Goal: Task Accomplishment & Management: Use online tool/utility

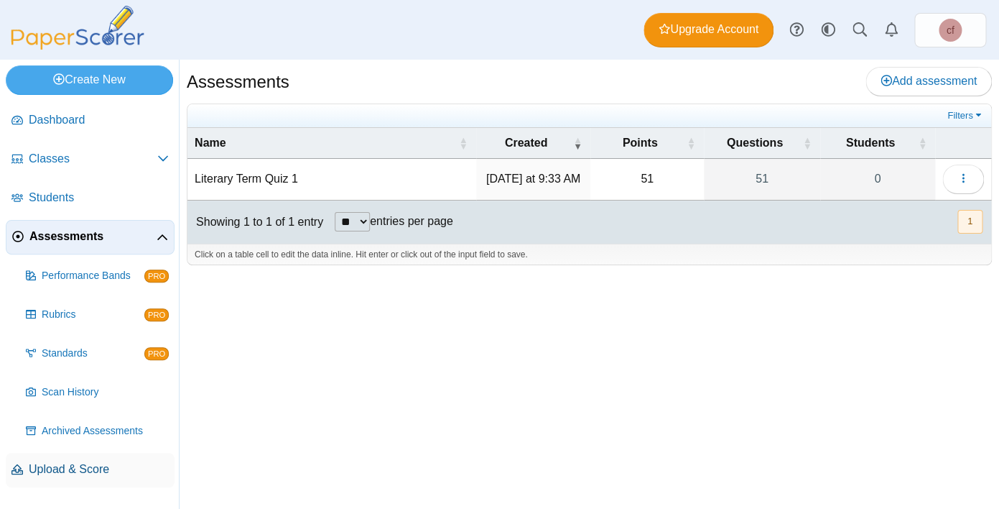
click at [77, 469] on span "Upload & Score" at bounding box center [99, 469] width 140 height 16
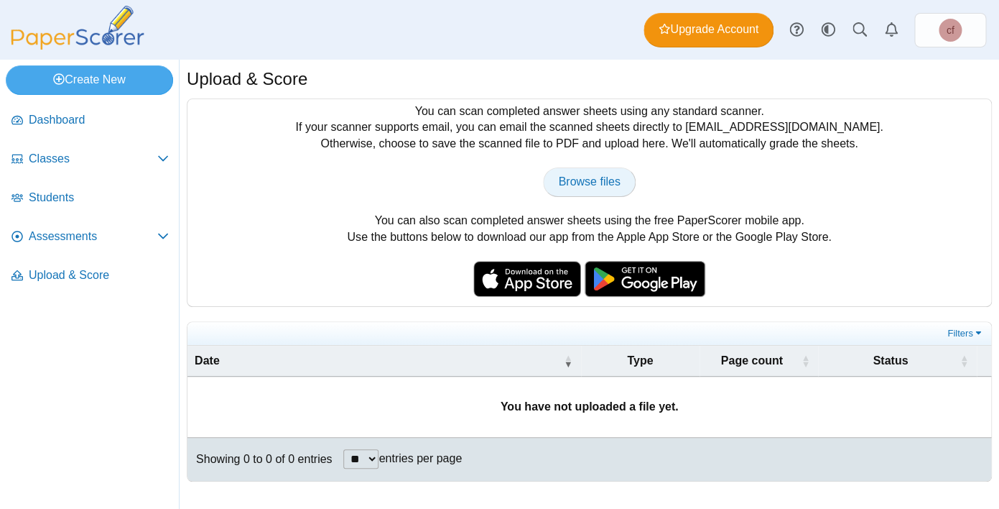
click at [601, 184] on span "Browse files" at bounding box center [589, 181] width 62 height 12
click at [604, 182] on span "Browse files" at bounding box center [589, 181] width 62 height 12
type input "**********"
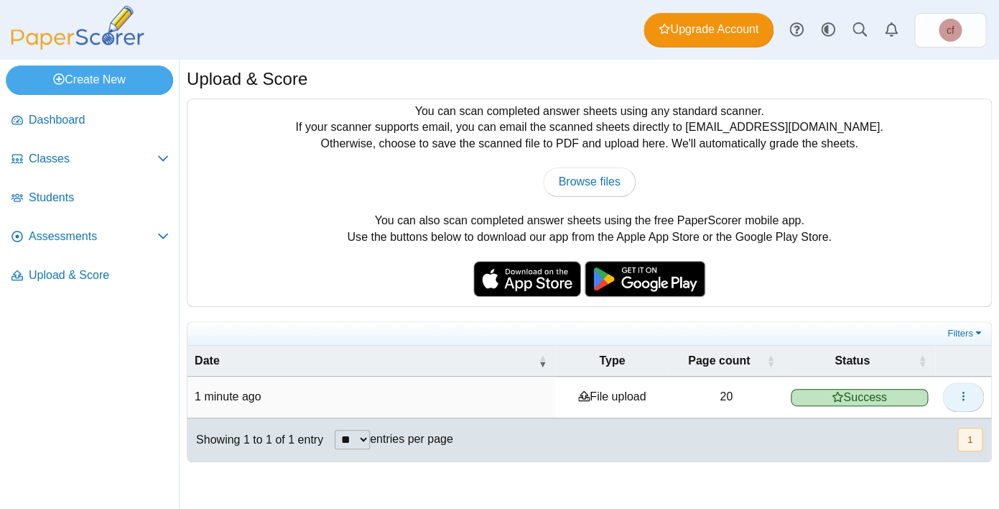
click at [953, 397] on button "button" at bounding box center [964, 396] width 42 height 29
click at [685, 462] on div at bounding box center [589, 469] width 805 height 14
click at [245, 390] on time "1 minute ago" at bounding box center [228, 396] width 67 height 12
click at [78, 228] on link "Assessments" at bounding box center [90, 237] width 169 height 34
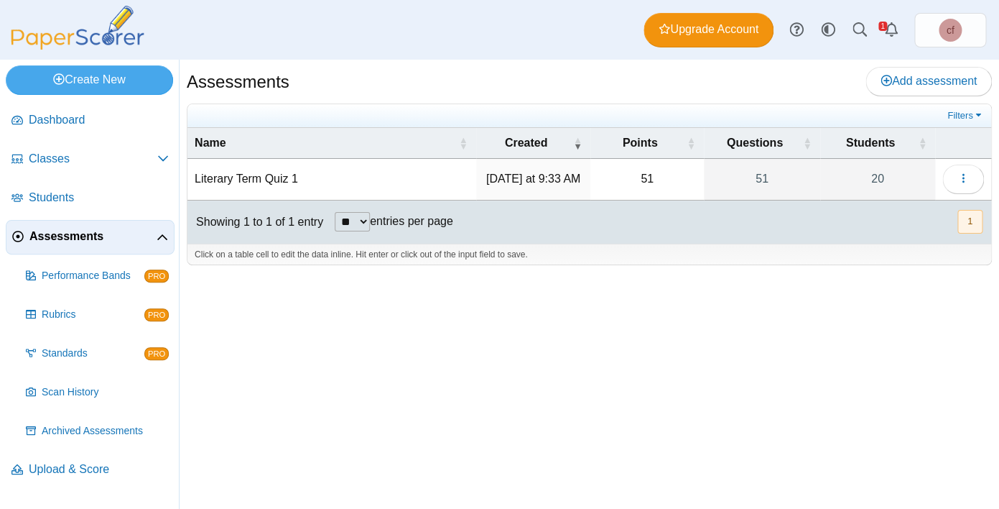
click at [970, 224] on button "1" at bounding box center [970, 222] width 25 height 24
click at [883, 178] on link "20" at bounding box center [877, 179] width 115 height 40
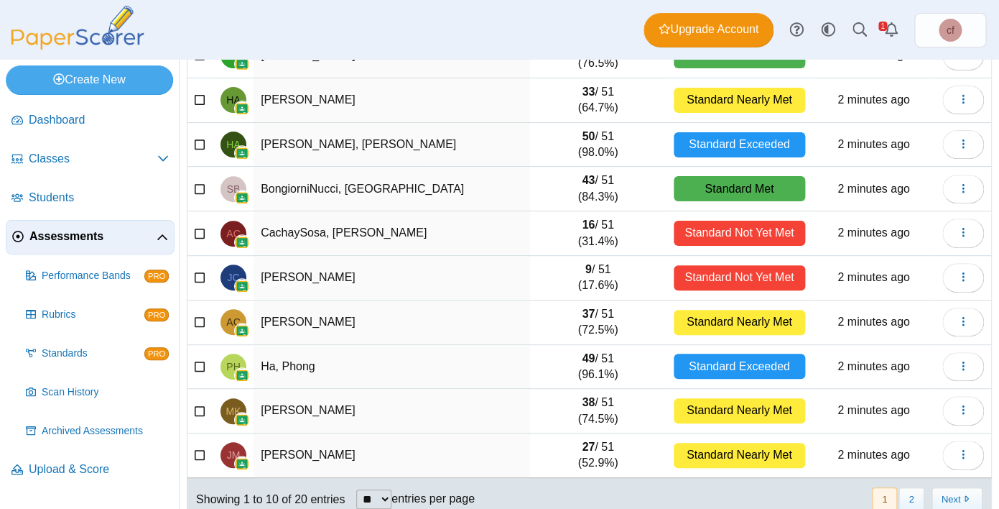
scroll to position [199, 0]
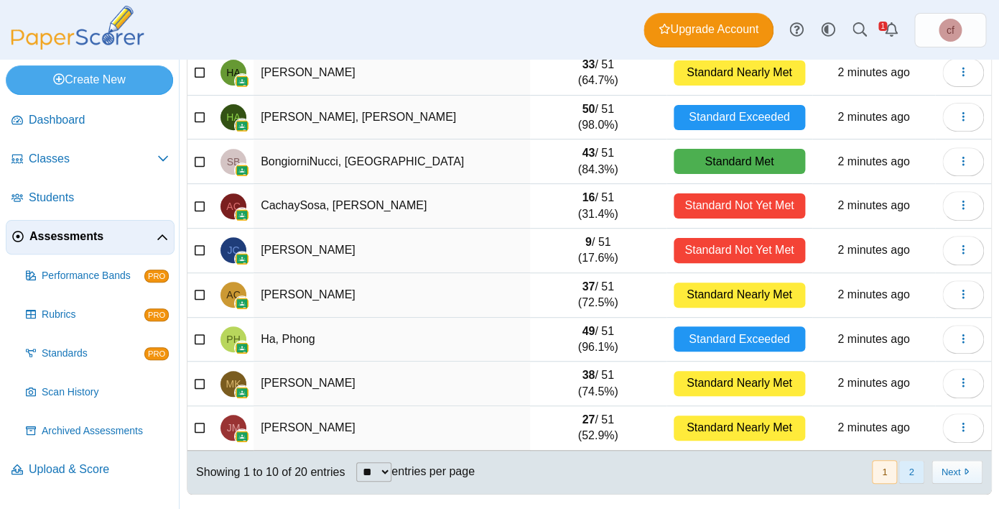
click at [914, 474] on button "2" at bounding box center [911, 472] width 25 height 24
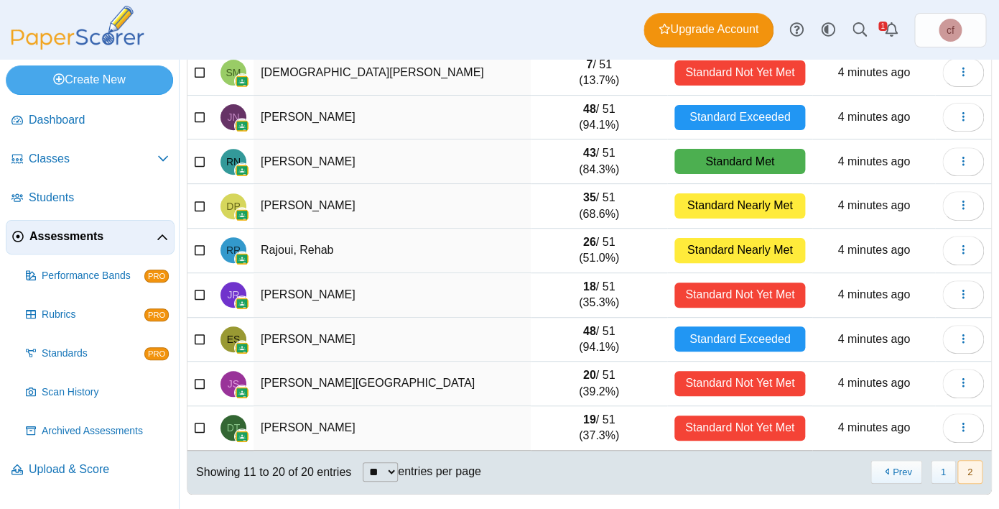
scroll to position [0, 0]
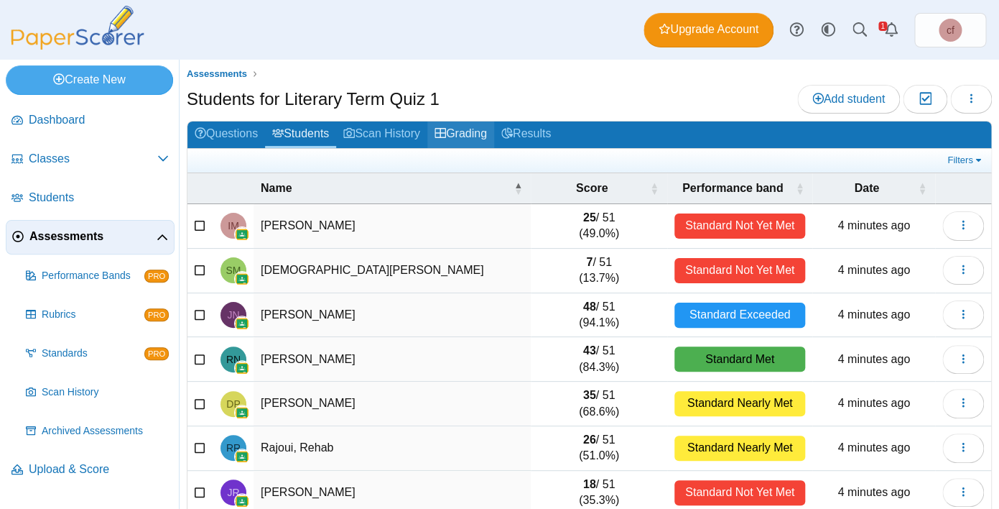
click at [469, 142] on link "Grading" at bounding box center [460, 134] width 67 height 27
